Goal: Information Seeking & Learning: Learn about a topic

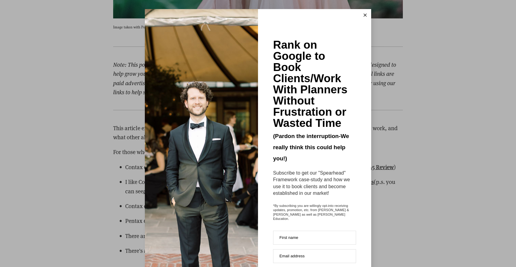
scroll to position [21653, 0]
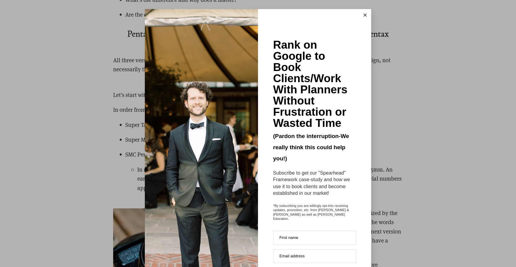
click at [362, 18] on button at bounding box center [365, 15] width 12 height 12
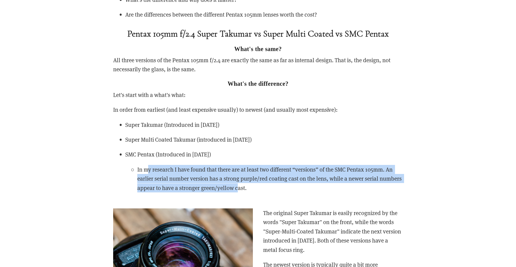
drag, startPoint x: 158, startPoint y: 114, endPoint x: 235, endPoint y: 139, distance: 80.6
click at [239, 165] on p "In my research I have found that there are at least two different “versions” of…" at bounding box center [270, 178] width 266 height 27
click at [206, 165] on p "In my research I have found that there are at least two different “versions” of…" at bounding box center [270, 178] width 266 height 27
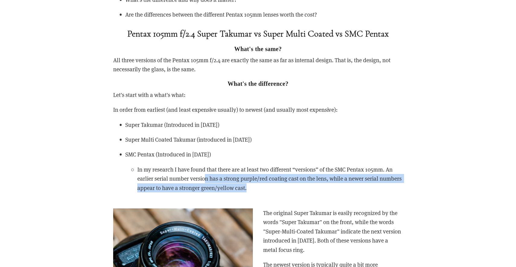
drag, startPoint x: 230, startPoint y: 127, endPoint x: 272, endPoint y: 130, distance: 42.7
click at [272, 165] on p "In my research I have found that there are at least two different “versions” of…" at bounding box center [270, 178] width 266 height 27
click at [270, 165] on p "In my research I have found that there are at least two different “versions” of…" at bounding box center [270, 178] width 266 height 27
drag, startPoint x: 270, startPoint y: 127, endPoint x: 232, endPoint y: 134, distance: 38.3
click at [232, 165] on p "In my research I have found that there are at least two different “versions” of…" at bounding box center [270, 178] width 266 height 27
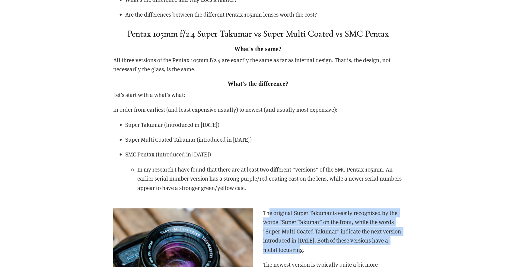
drag, startPoint x: 272, startPoint y: 163, endPoint x: 321, endPoint y: 199, distance: 60.4
click at [321, 208] on p "The original Super Takumar is easily recognized by the words "Super Takumar" on…" at bounding box center [258, 231] width 290 height 46
click at [297, 208] on p "The original Super Takumar is easily recognized by the words "Super Takumar" on…" at bounding box center [258, 231] width 290 height 46
drag, startPoint x: 284, startPoint y: 171, endPoint x: 341, endPoint y: 196, distance: 62.3
click at [341, 208] on p "The original Super Takumar is easily recognized by the words "Super Takumar" on…" at bounding box center [258, 231] width 290 height 46
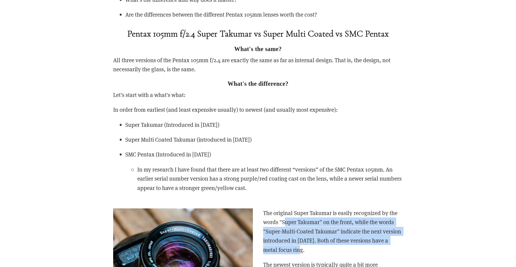
click at [317, 208] on p "The original Super Takumar is easily recognized by the words "Super Takumar" on…" at bounding box center [258, 231] width 290 height 46
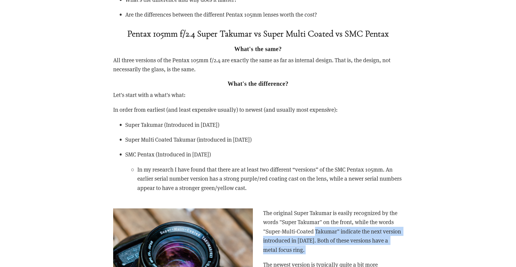
drag, startPoint x: 317, startPoint y: 177, endPoint x: 346, endPoint y: 194, distance: 33.6
click at [346, 208] on p "The original Super Takumar is easily recognized by the words "Super Takumar" on…" at bounding box center [258, 231] width 290 height 46
click at [323, 208] on p "The original Super Takumar is easily recognized by the words "Super Takumar" on…" at bounding box center [258, 231] width 290 height 46
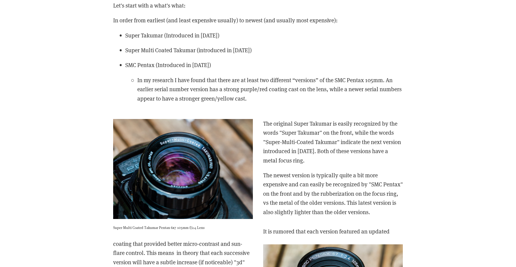
scroll to position [21744, 0]
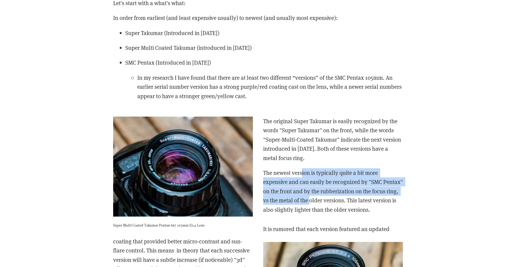
drag, startPoint x: 305, startPoint y: 120, endPoint x: 337, endPoint y: 150, distance: 44.4
click at [337, 168] on p "The newest version is typically quite a bit more expensive and can easily be re…" at bounding box center [258, 191] width 290 height 46
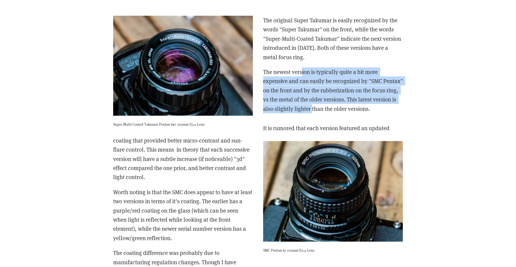
scroll to position [21846, 0]
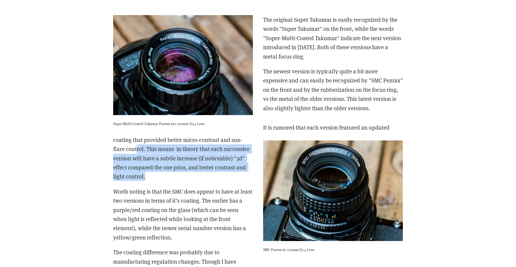
drag, startPoint x: 143, startPoint y: 92, endPoint x: 191, endPoint y: 128, distance: 60.3
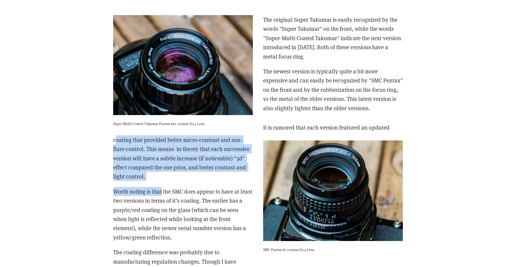
drag, startPoint x: 116, startPoint y: 85, endPoint x: 162, endPoint y: 136, distance: 68.6
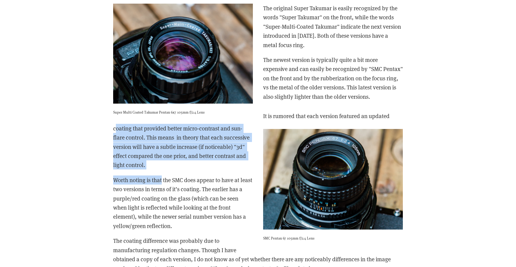
scroll to position [21872, 0]
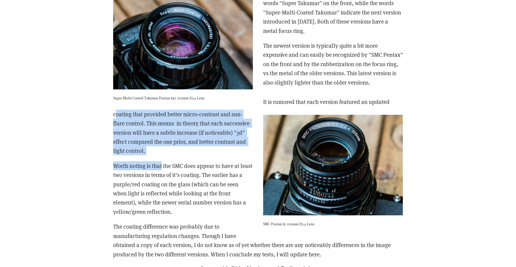
drag, startPoint x: 134, startPoint y: 117, endPoint x: 178, endPoint y: 152, distance: 56.6
click at [178, 161] on p "Worth noting is that the SMC does appear to have at least two versions in terms…" at bounding box center [258, 188] width 290 height 55
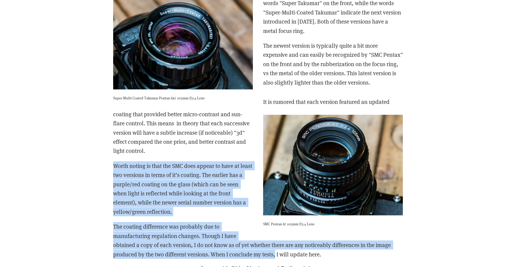
drag, startPoint x: 259, startPoint y: 180, endPoint x: 275, endPoint y: 198, distance: 23.7
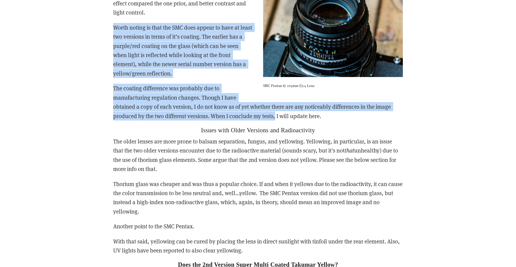
scroll to position [21974, 0]
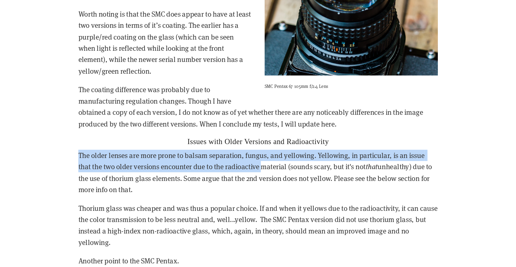
drag, startPoint x: 132, startPoint y: 64, endPoint x: 213, endPoint y: 78, distance: 82.2
click at [213, 78] on div "It is rumored that each version featured an updated coating that provided bette…" at bounding box center [258, 172] width 290 height 355
click at [113, 172] on p "The older lenses are more prone to balsam separation, fungus, and yellowing. Ye…" at bounding box center [258, 190] width 290 height 37
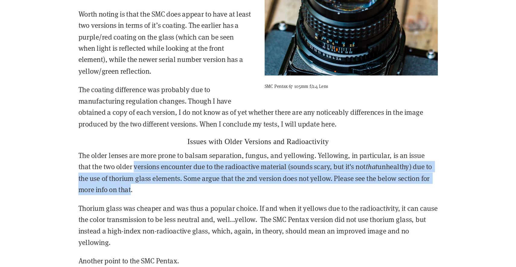
drag, startPoint x: 112, startPoint y: 78, endPoint x: 101, endPoint y: 96, distance: 20.6
click at [113, 172] on p "The older lenses are more prone to balsam separation, fungus, and yellowing. Ye…" at bounding box center [258, 190] width 290 height 37
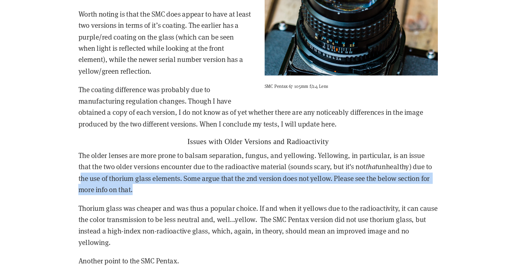
drag, startPoint x: 110, startPoint y: 94, endPoint x: 112, endPoint y: 99, distance: 5.1
click at [113, 172] on p "The older lenses are more prone to balsam separation, fungus, and yellowing. Ye…" at bounding box center [258, 190] width 290 height 37
click at [184, 215] on p "Thorium glass was cheaper and was thus a popular choice. If and when it yellows…" at bounding box center [258, 233] width 290 height 37
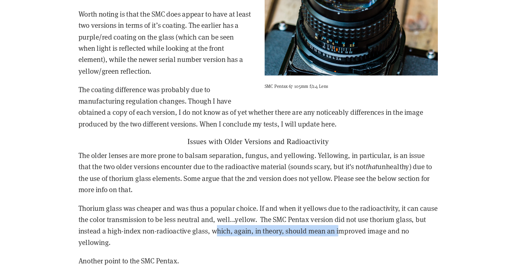
drag, startPoint x: 184, startPoint y: 124, endPoint x: 283, endPoint y: 130, distance: 99.2
click at [284, 215] on p "Thorium glass was cheaper and was thus a popular choice. If and when it yellows…" at bounding box center [258, 233] width 290 height 37
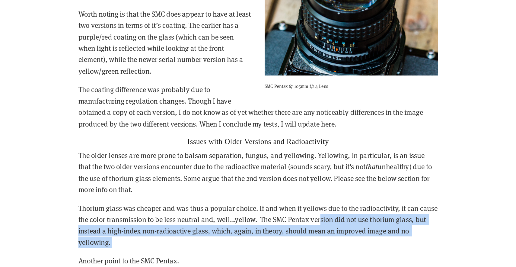
drag, startPoint x: 280, startPoint y: 120, endPoint x: 336, endPoint y: 146, distance: 61.3
click at [336, 146] on div "It is rumored that each version featured an updated coating that provided bette…" at bounding box center [258, 172] width 290 height 355
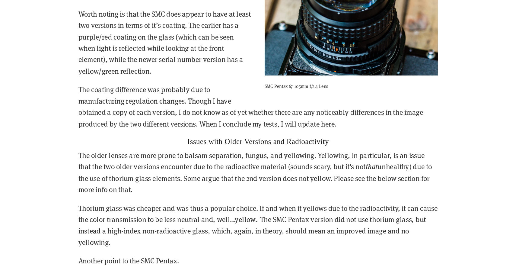
click at [113, 215] on p "Thorium glass was cheaper and was thus a popular choice. If and when it yellows…" at bounding box center [258, 233] width 290 height 37
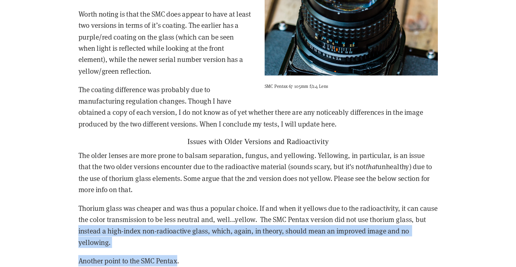
drag, startPoint x: 88, startPoint y: 124, endPoint x: 130, endPoint y: 153, distance: 50.6
click at [131, 153] on div "It is rumored that each version featured an updated coating that provided bette…" at bounding box center [258, 172] width 290 height 355
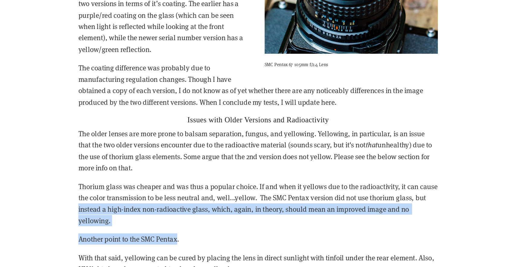
scroll to position [21999, 0]
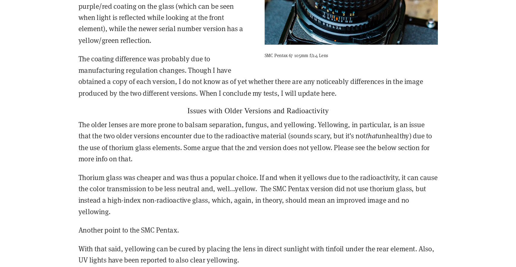
click at [113, 248] on p "With that said, yellowing can be cured by placing the lens in direct sunlight w…" at bounding box center [258, 257] width 290 height 18
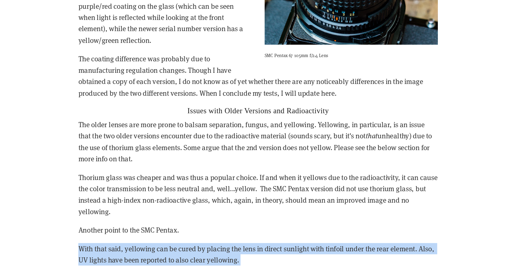
drag, startPoint x: 70, startPoint y: 137, endPoint x: 217, endPoint y: 157, distance: 148.7
click at [217, 157] on div "It is rumored that each version featured an updated coating that provided bette…" at bounding box center [258, 147] width 290 height 355
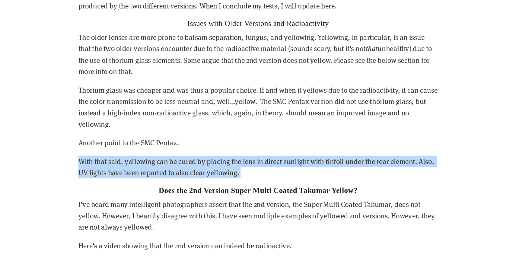
scroll to position [22071, 0]
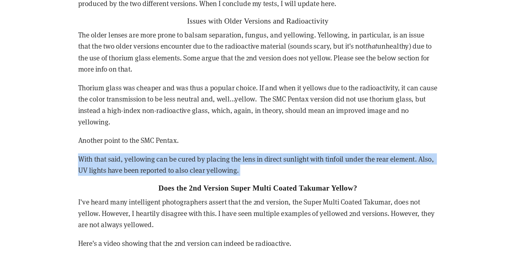
click at [113, 160] on p "Another point to the SMC Pentax." at bounding box center [258, 164] width 290 height 9
drag, startPoint x: 87, startPoint y: 66, endPoint x: 116, endPoint y: 89, distance: 36.8
click at [117, 89] on div "It is rumored that each version featured an updated coating that provided bette…" at bounding box center [258, 75] width 290 height 355
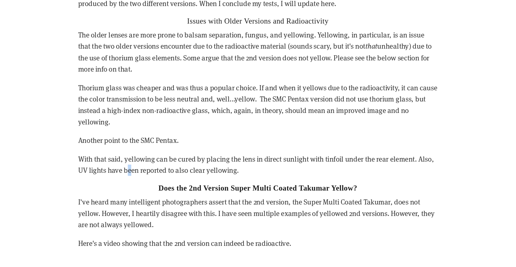
click at [113, 175] on p "With that said, yellowing can be cured by placing the lens in direct sunlight w…" at bounding box center [258, 184] width 290 height 18
drag, startPoint x: 96, startPoint y: 71, endPoint x: 209, endPoint y: 82, distance: 113.5
click at [209, 175] on p "With that said, yellowing can be cured by placing the lens in direct sunlight w…" at bounding box center [258, 184] width 290 height 18
drag, startPoint x: 79, startPoint y: 107, endPoint x: 241, endPoint y: 136, distance: 165.2
click at [241, 136] on div "It is rumored that each version featured an updated coating that provided bette…" at bounding box center [258, 75] width 290 height 355
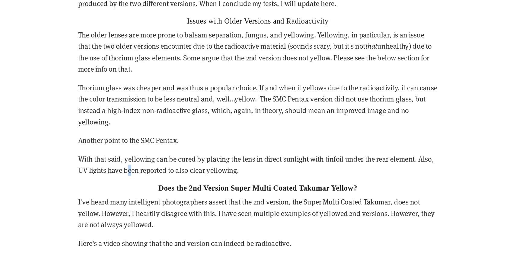
drag, startPoint x: 276, startPoint y: 122, endPoint x: 282, endPoint y: 125, distance: 6.5
click at [282, 210] on p "I've heard many intelligent photographers assert that the 2nd version, the Supe…" at bounding box center [258, 223] width 290 height 27
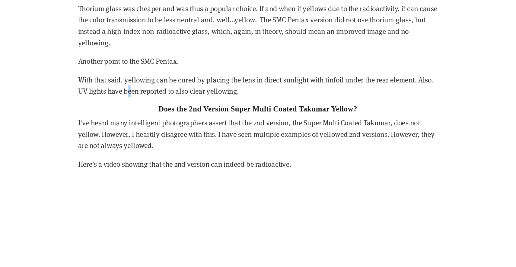
scroll to position [22137, 0]
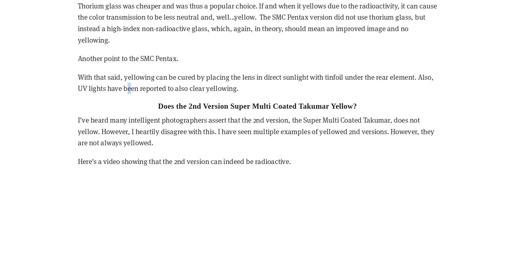
click at [113, 144] on p "I've heard many intelligent photographers assert that the 2nd version, the Supe…" at bounding box center [258, 157] width 290 height 27
drag, startPoint x: 73, startPoint y: 48, endPoint x: 180, endPoint y: 55, distance: 107.4
click at [180, 144] on p "I've heard many intelligent photographers assert that the 2nd version, the Supe…" at bounding box center [258, 157] width 290 height 27
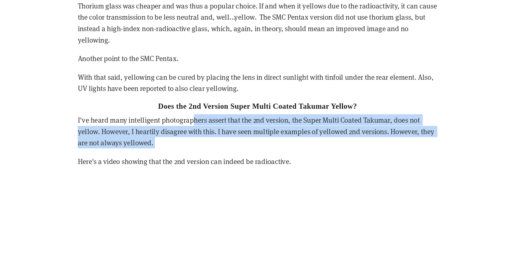
drag, startPoint x: 232, startPoint y: 60, endPoint x: 260, endPoint y: 64, distance: 27.7
click at [260, 64] on div "It is rumored that each version featured an updated coating that provided bette…" at bounding box center [258, 9] width 290 height 355
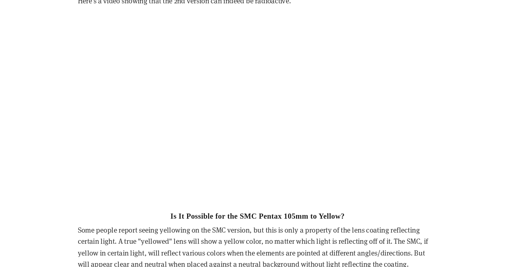
scroll to position [22318, 0]
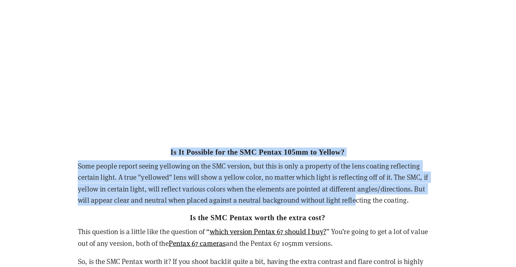
drag, startPoint x: 132, startPoint y: 53, endPoint x: 285, endPoint y: 99, distance: 160.0
click at [285, 155] on div "Is It Possible for the SMC Pentax 105mm to Yellow? Some people report seeing ye…" at bounding box center [258, 259] width 290 height 209
click at [113, 155] on div "Is It Possible for the SMC Pentax 105mm to Yellow? Some people report seeing ye…" at bounding box center [258, 259] width 290 height 209
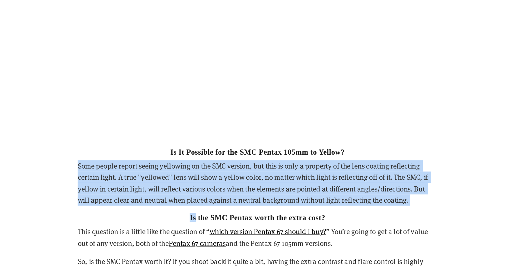
drag, startPoint x: 85, startPoint y: 70, endPoint x: 290, endPoint y: 110, distance: 208.6
click at [290, 155] on div "Is It Possible for the SMC Pentax 105mm to Yellow? Some people report seeing ye…" at bounding box center [258, 259] width 290 height 209
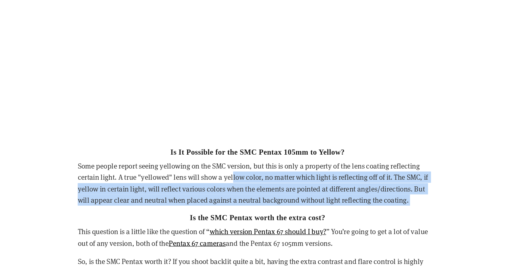
drag, startPoint x: 190, startPoint y: 81, endPoint x: 312, endPoint y: 110, distance: 125.8
click at [312, 155] on div "Is It Possible for the SMC Pentax 105mm to Yellow? Some people report seeing ye…" at bounding box center [258, 259] width 290 height 209
